Goal: Task Accomplishment & Management: Manage account settings

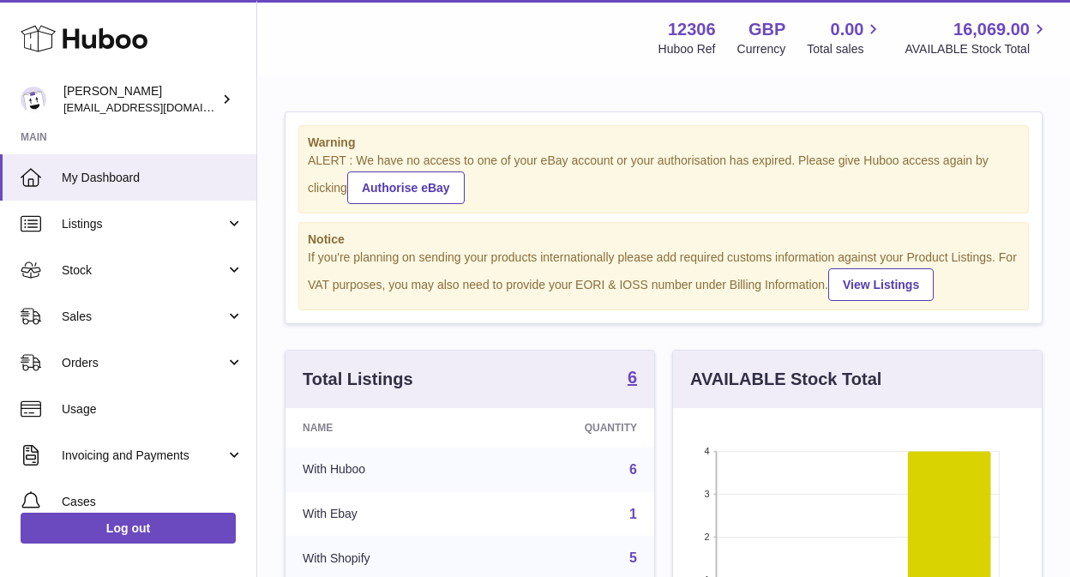
scroll to position [268, 369]
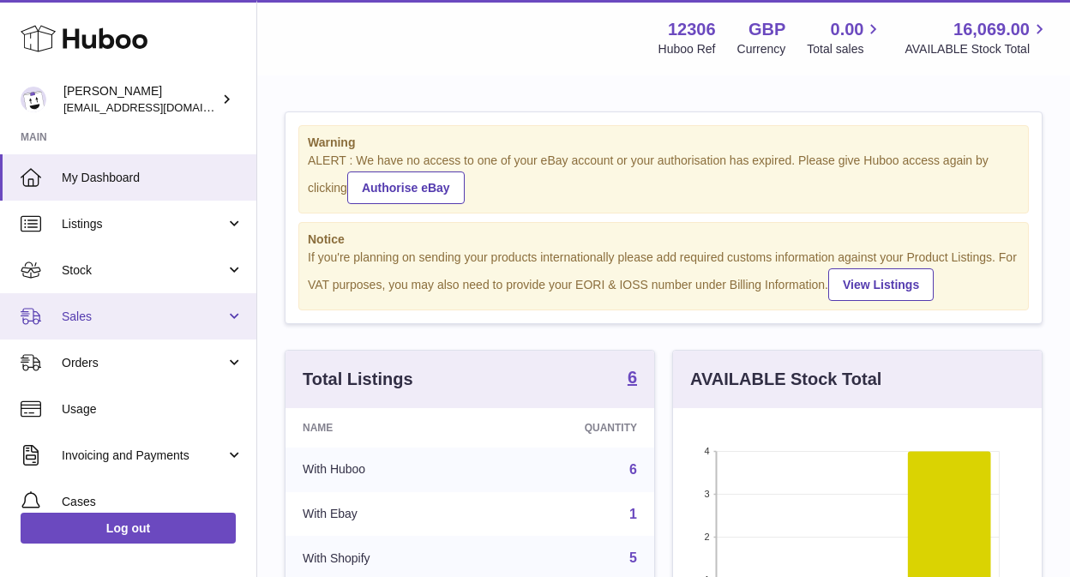
click at [140, 309] on span "Sales" at bounding box center [144, 317] width 164 height 16
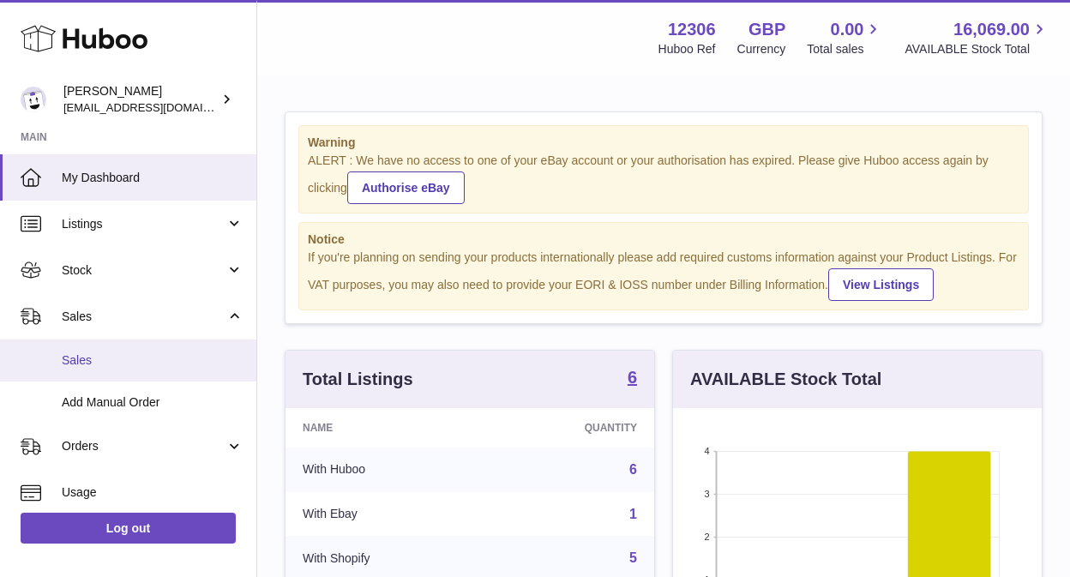
click at [122, 363] on span "Sales" at bounding box center [153, 360] width 182 height 16
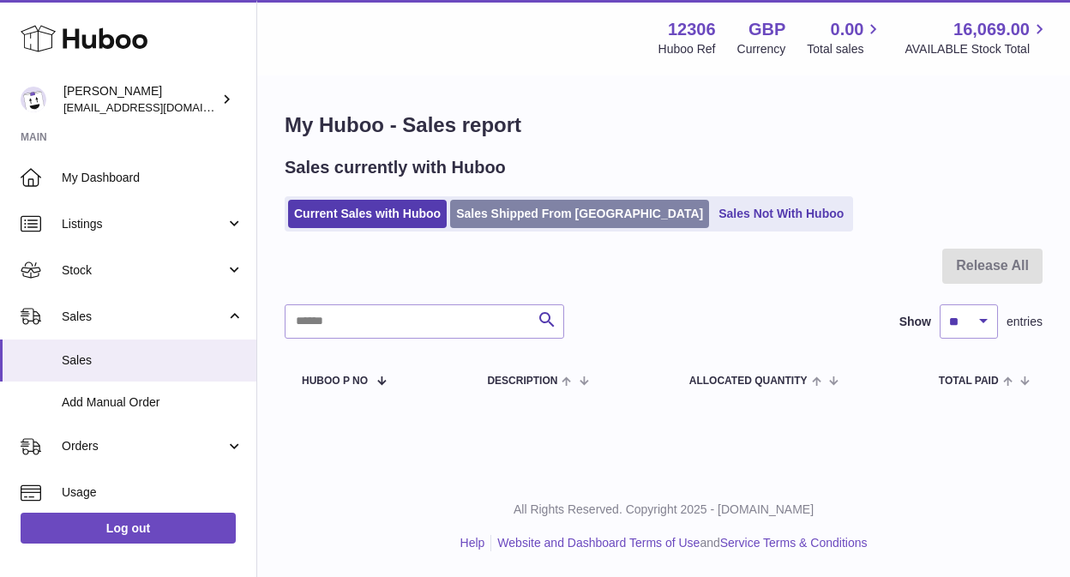
click at [512, 208] on link "Sales Shipped From [GEOGRAPHIC_DATA]" at bounding box center [579, 214] width 259 height 28
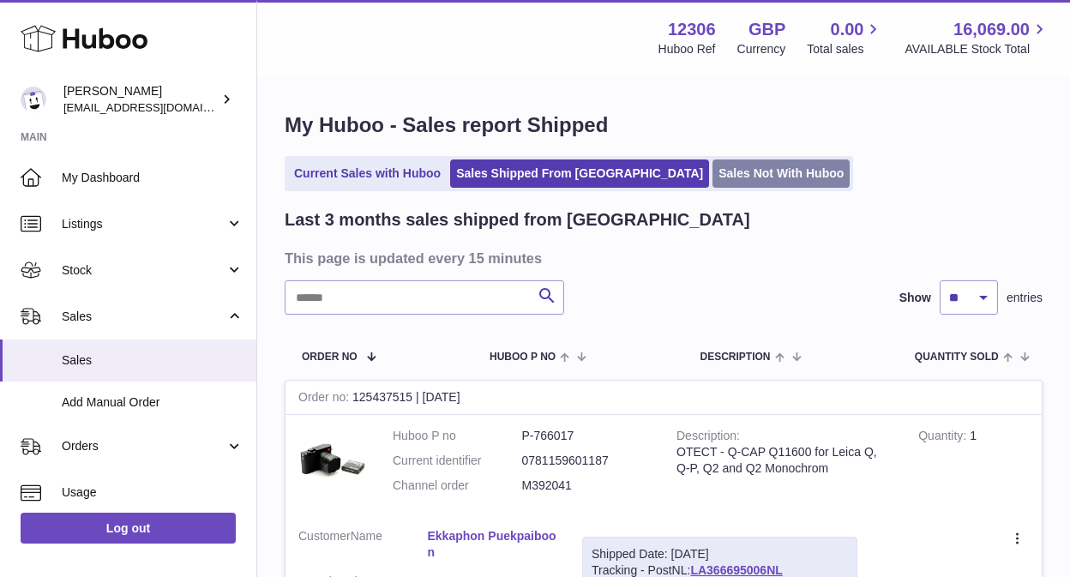
click at [713, 169] on link "Sales Not With Huboo" at bounding box center [781, 173] width 137 height 28
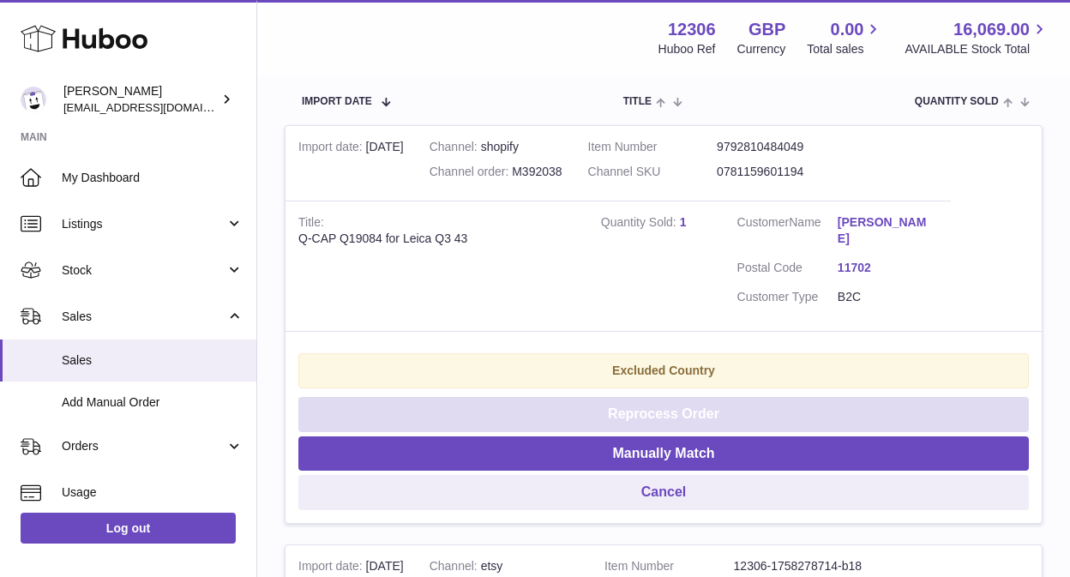
scroll to position [348, 0]
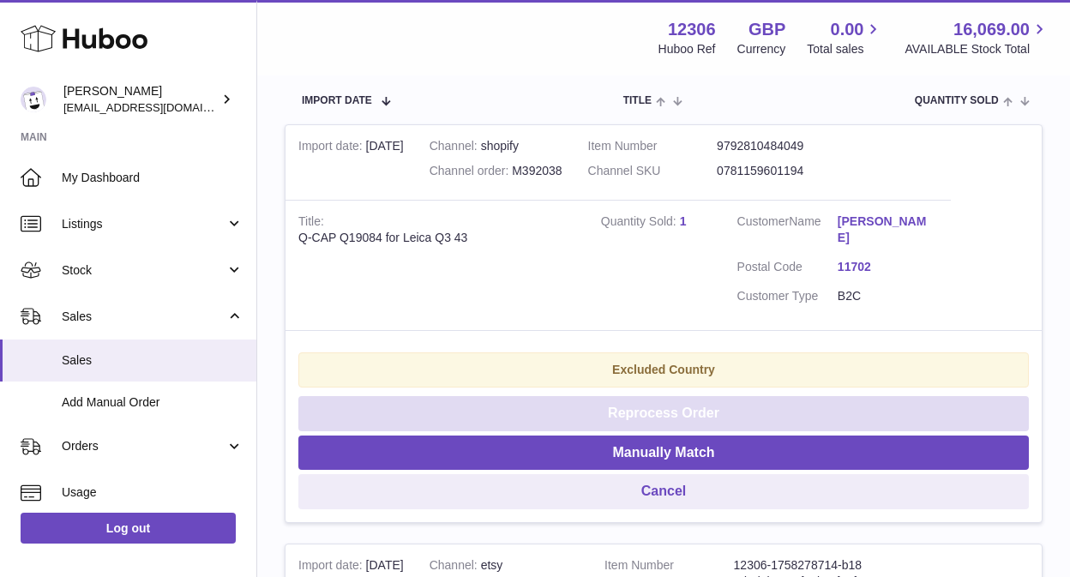
click at [717, 413] on button "Reprocess Order" at bounding box center [663, 413] width 731 height 35
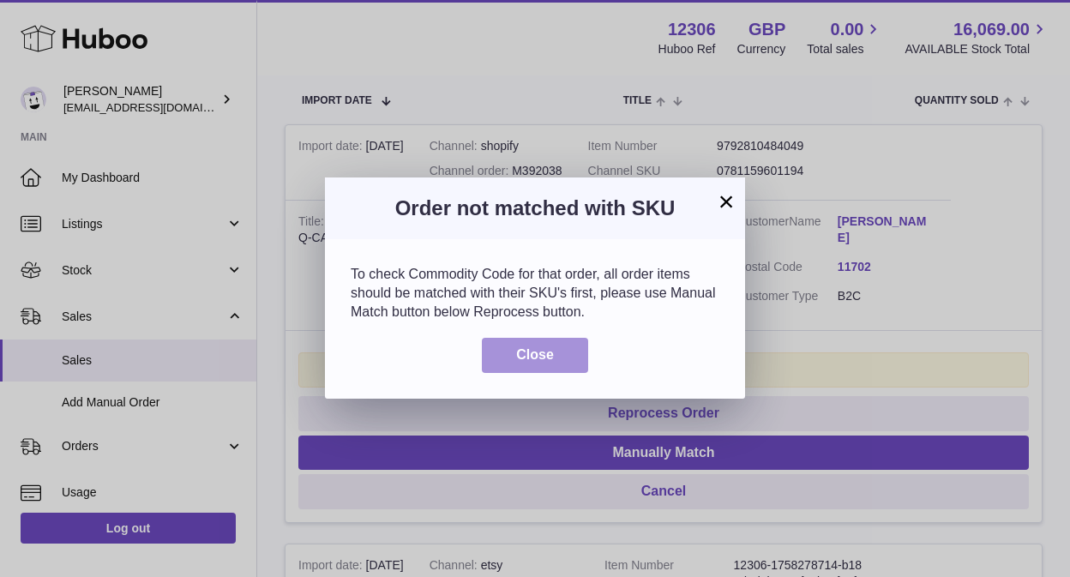
click at [586, 356] on button "Close" at bounding box center [535, 355] width 106 height 35
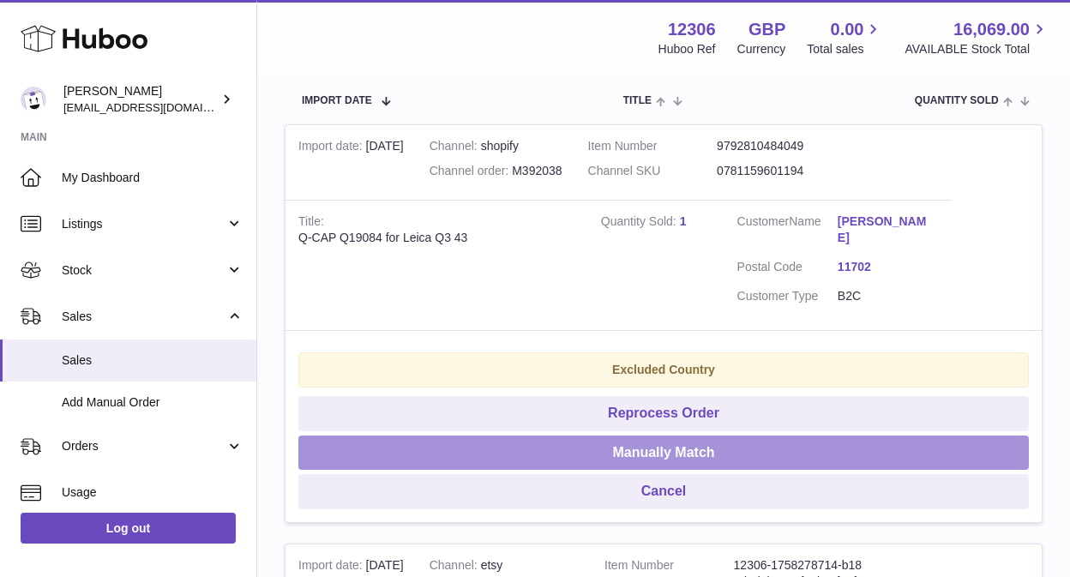
click at [648, 451] on button "Manually Match" at bounding box center [663, 453] width 731 height 35
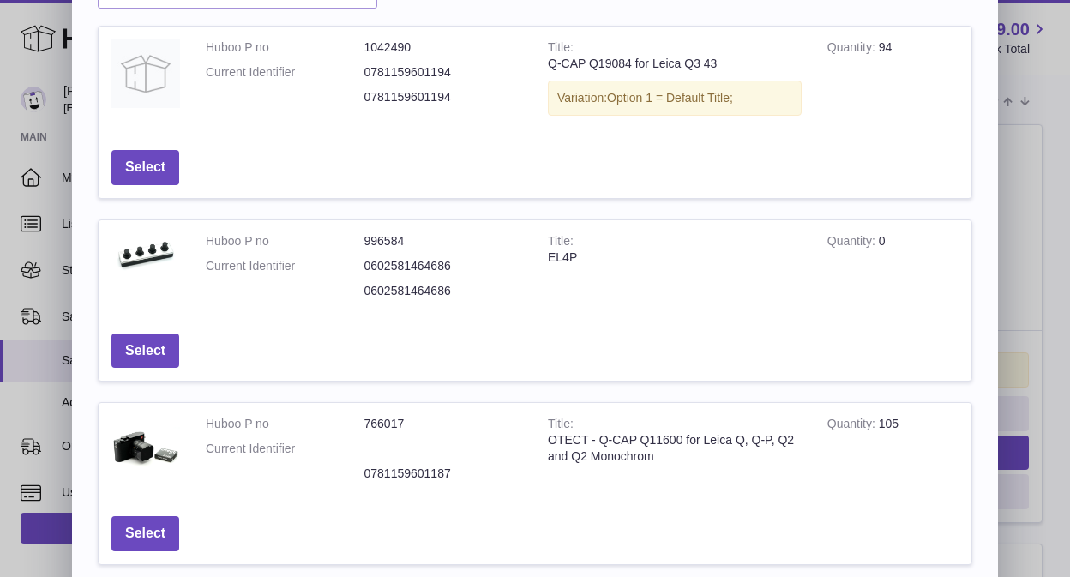
scroll to position [0, 0]
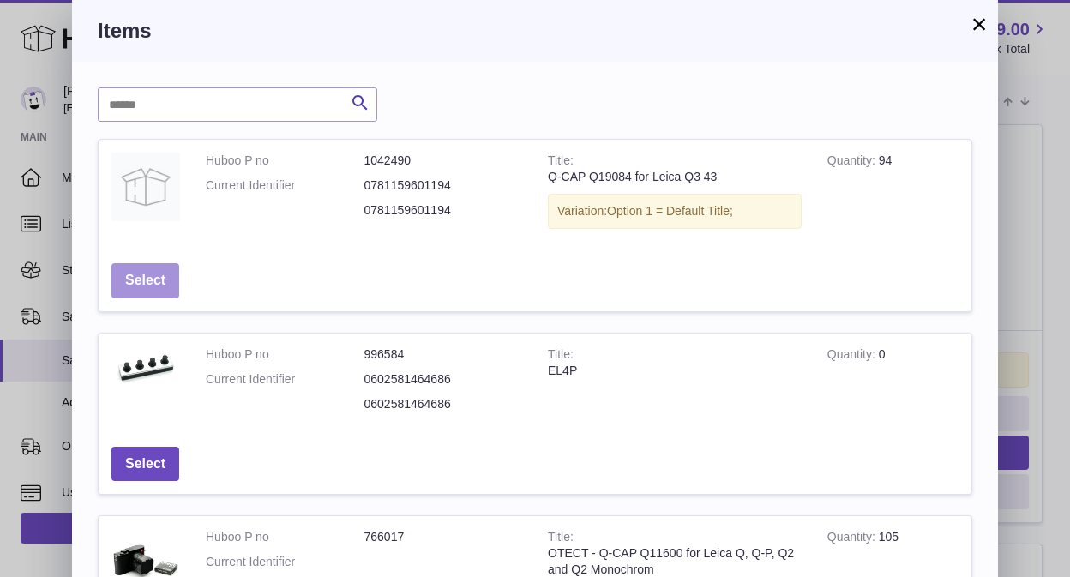
click at [129, 274] on button "Select" at bounding box center [145, 280] width 68 height 35
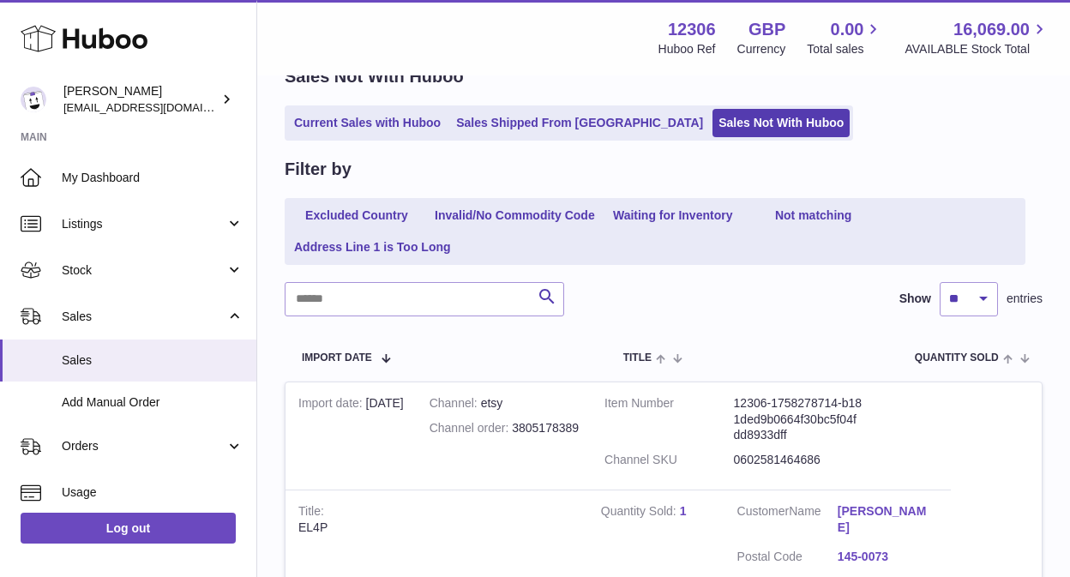
scroll to position [427, 0]
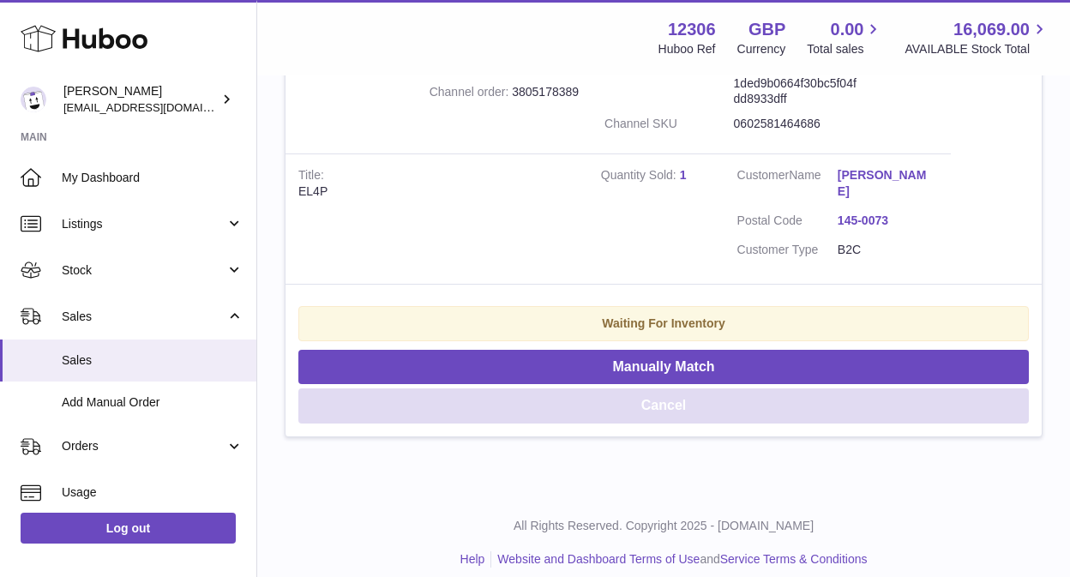
click at [680, 394] on button "Cancel" at bounding box center [663, 405] width 731 height 35
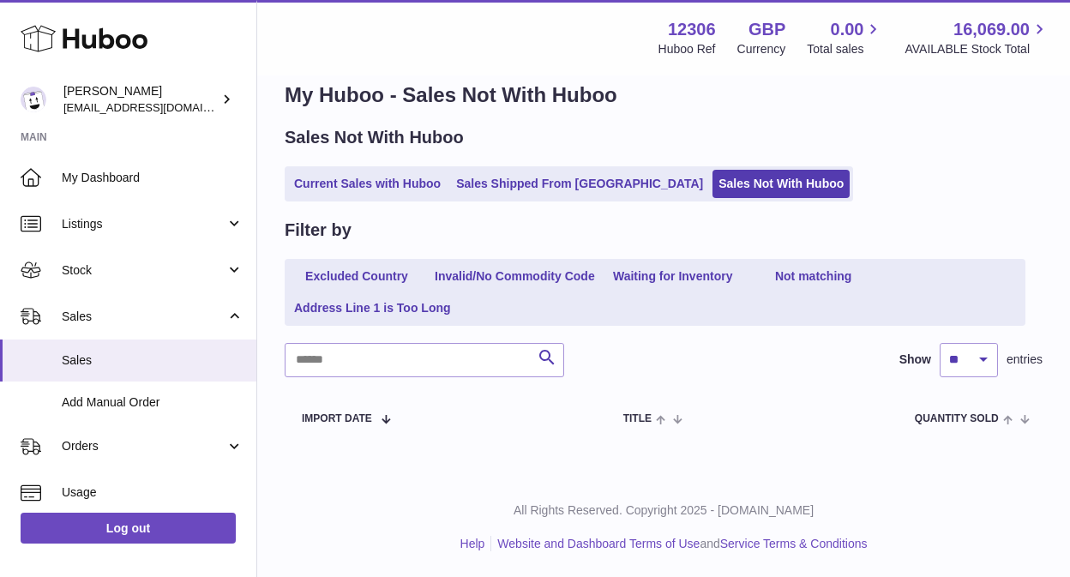
scroll to position [30, 0]
click at [356, 186] on link "Current Sales with Huboo" at bounding box center [367, 184] width 159 height 28
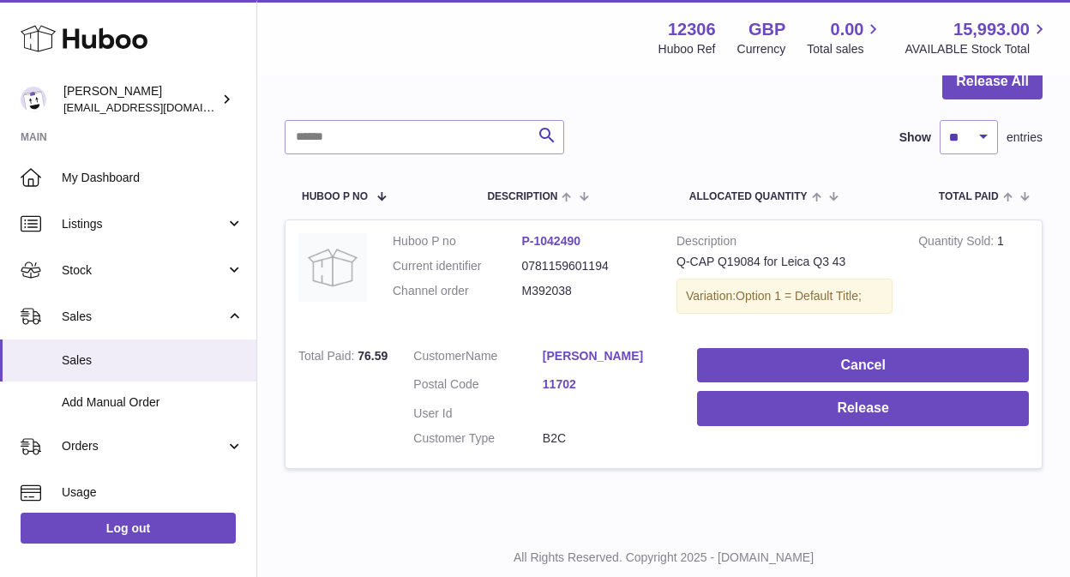
scroll to position [194, 0]
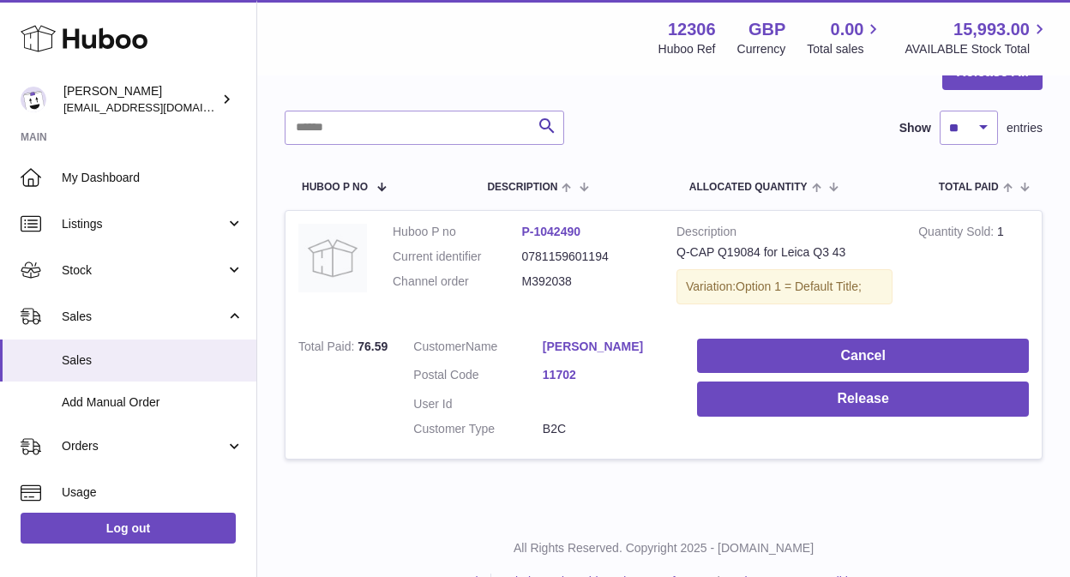
click at [604, 347] on link "Tristan TeNyenhuis" at bounding box center [607, 347] width 129 height 16
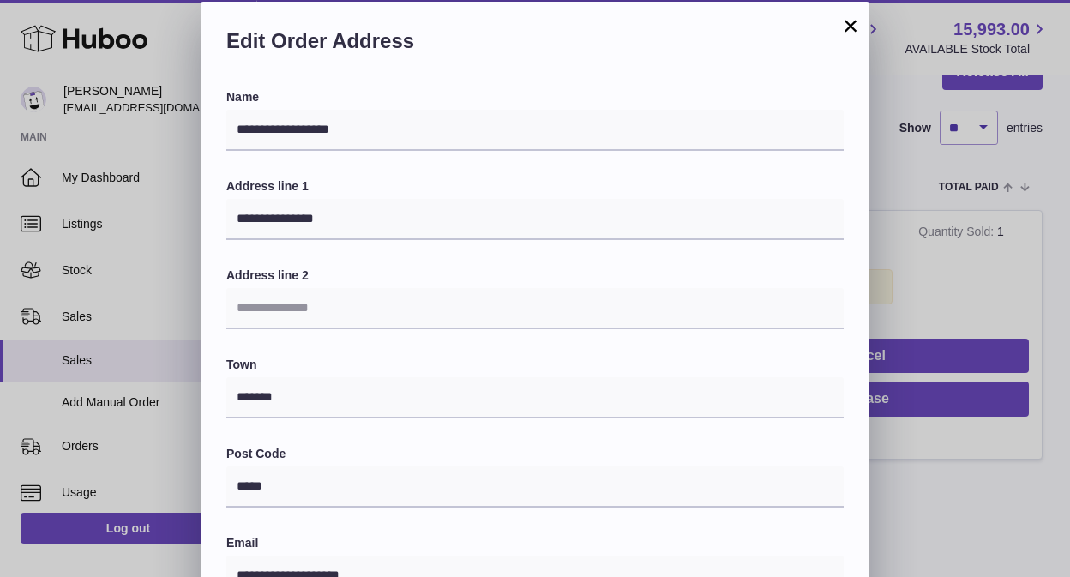
scroll to position [0, 0]
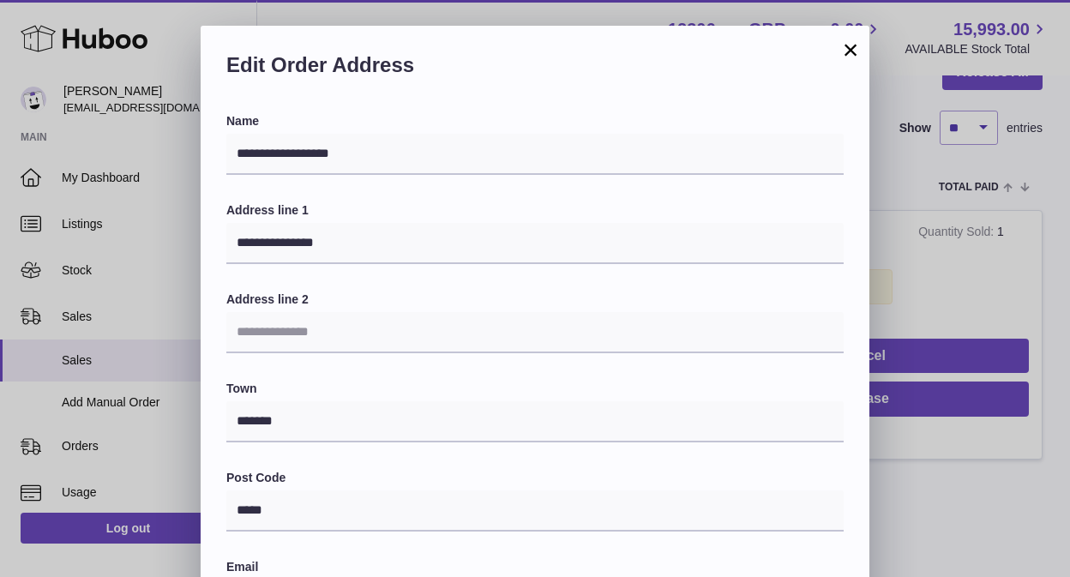
click at [847, 51] on button "×" at bounding box center [850, 49] width 21 height 21
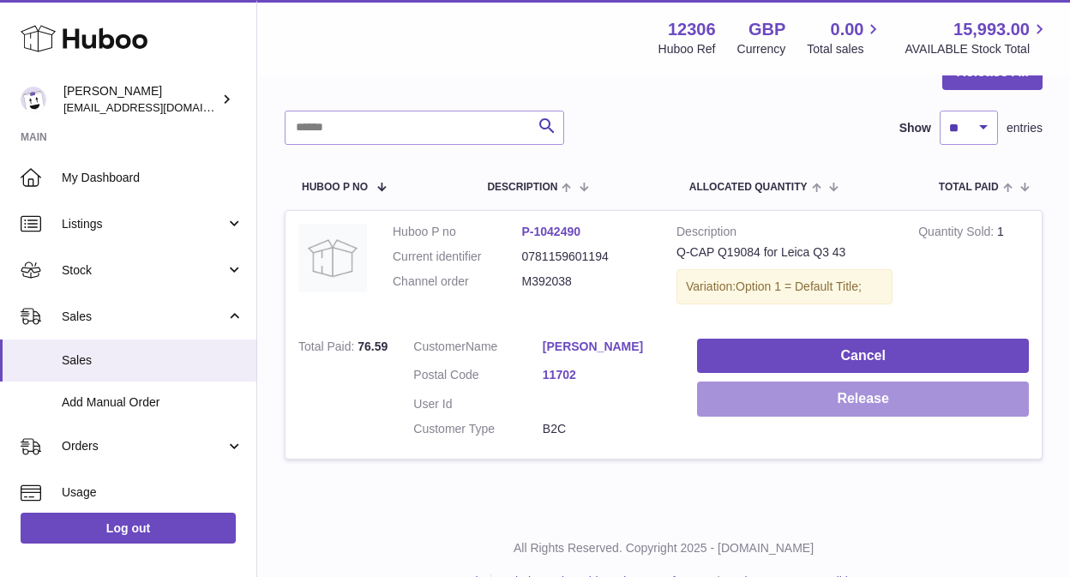
click at [888, 400] on button "Release" at bounding box center [863, 399] width 332 height 35
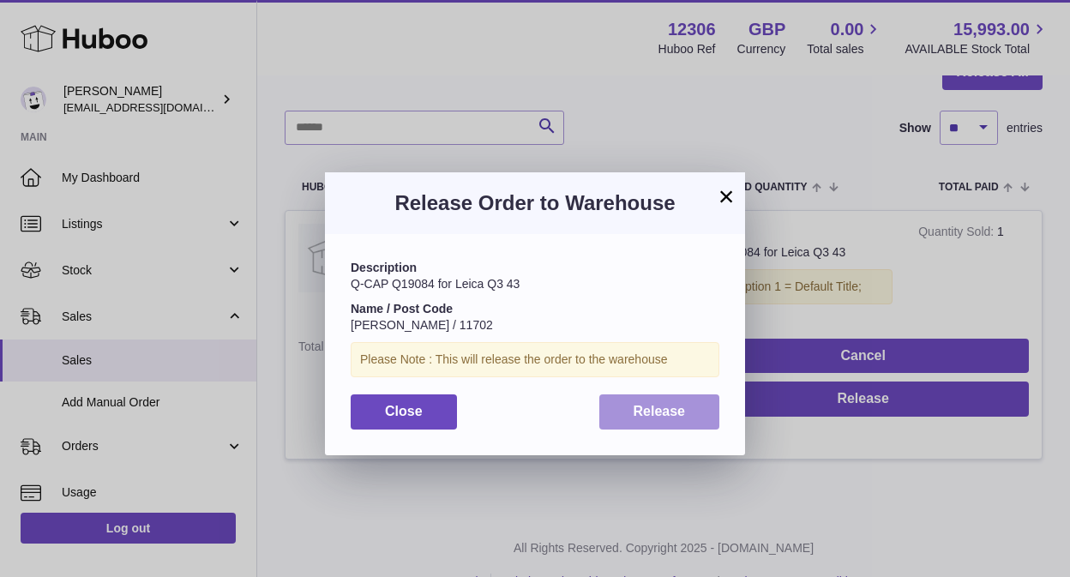
click at [635, 408] on span "Release" at bounding box center [660, 411] width 52 height 15
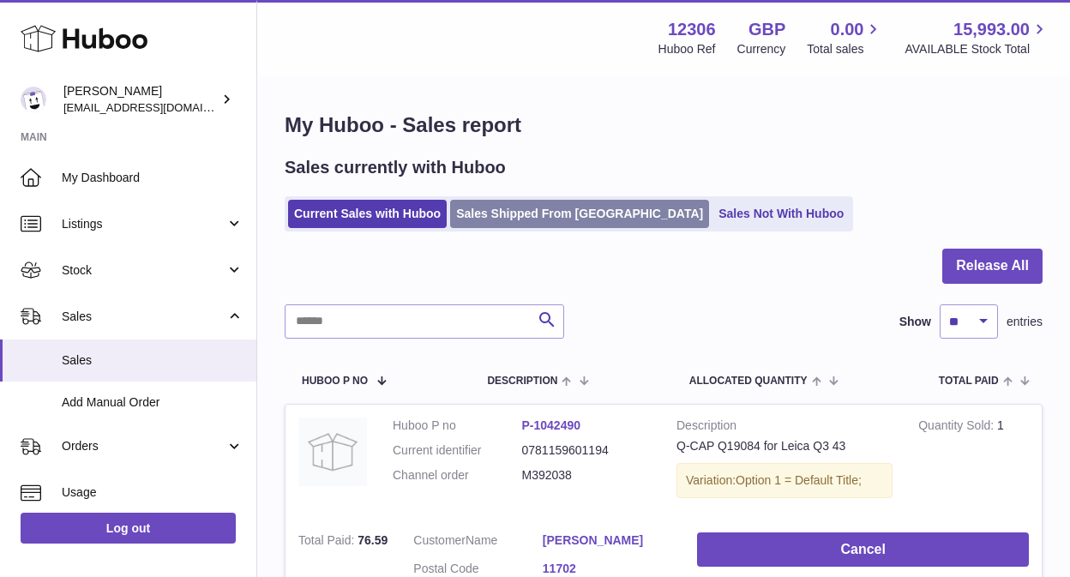
click at [521, 214] on link "Sales Shipped From [GEOGRAPHIC_DATA]" at bounding box center [579, 214] width 259 height 28
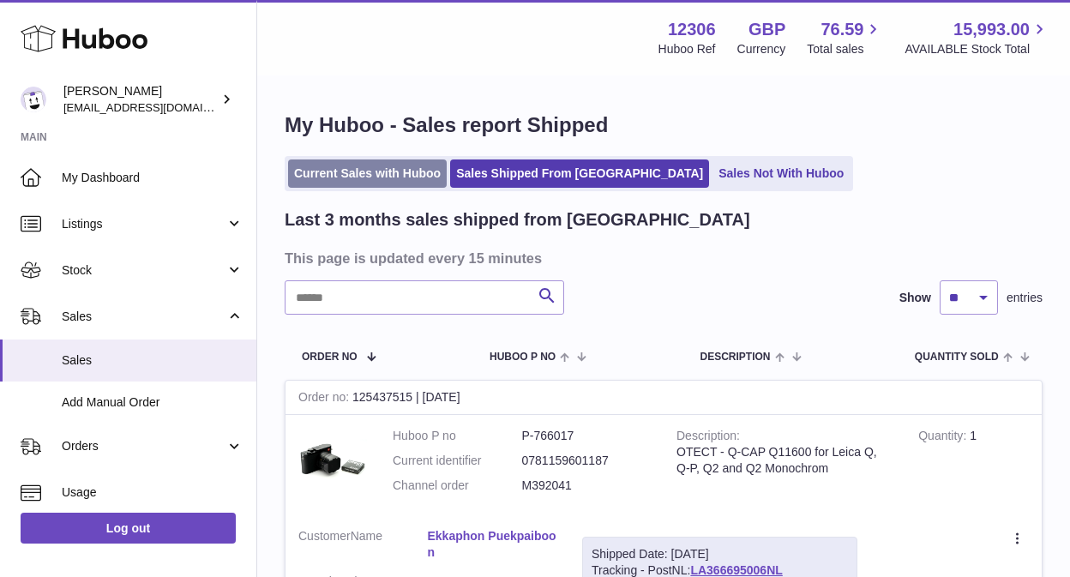
click at [362, 168] on link "Current Sales with Huboo" at bounding box center [367, 173] width 159 height 28
